Goal: Task Accomplishment & Management: Use online tool/utility

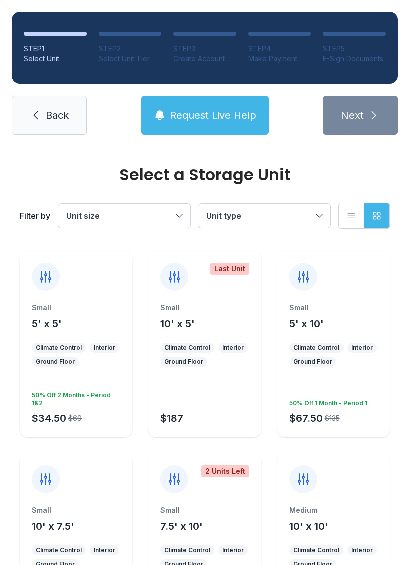
click at [45, 279] on icon at bounding box center [46, 276] width 10 height 11
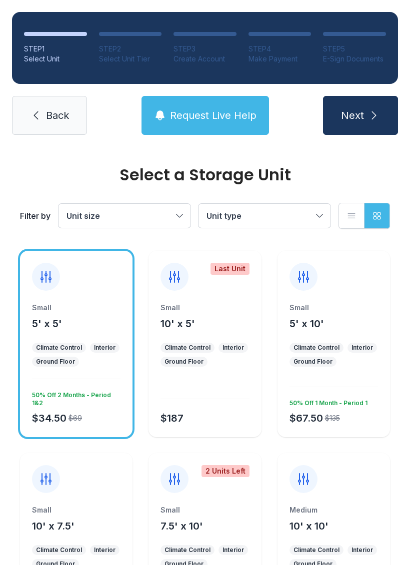
click at [46, 282] on icon at bounding box center [46, 276] width 10 height 11
click at [368, 113] on icon "submit" at bounding box center [374, 115] width 12 height 12
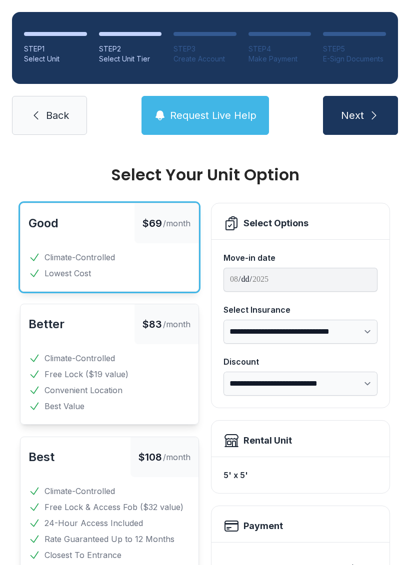
click at [378, 115] on icon "submit" at bounding box center [374, 115] width 12 height 12
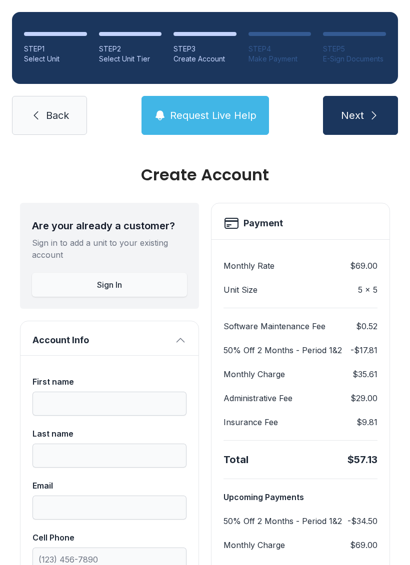
click at [40, 103] on link "Back" at bounding box center [49, 115] width 75 height 39
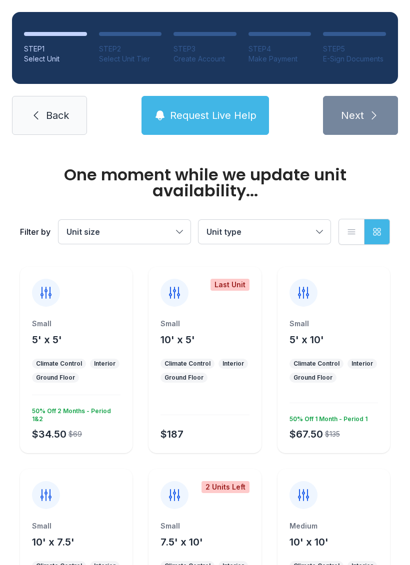
click at [40, 104] on link "Back" at bounding box center [49, 115] width 75 height 39
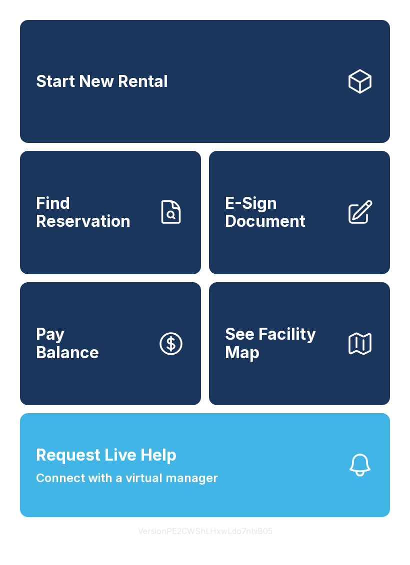
click at [46, 120] on link "Start New Rental" at bounding box center [205, 81] width 370 height 123
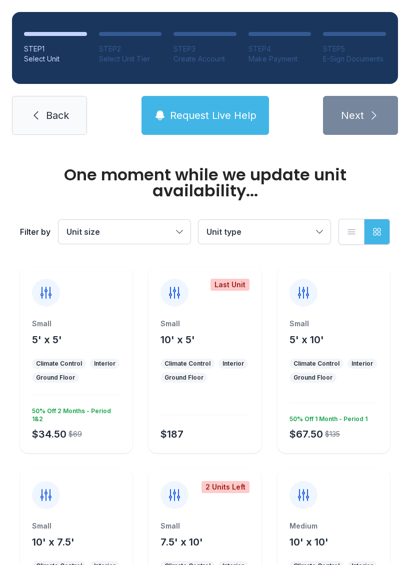
click at [59, 96] on link "Back" at bounding box center [49, 115] width 75 height 39
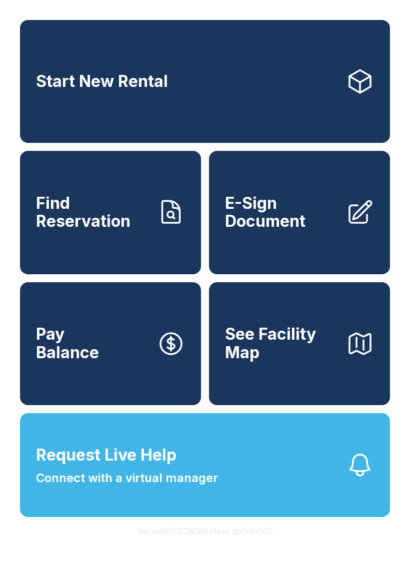
click at [323, 361] on span "See Facility Map" at bounding box center [281, 343] width 113 height 36
